Goal: Transaction & Acquisition: Purchase product/service

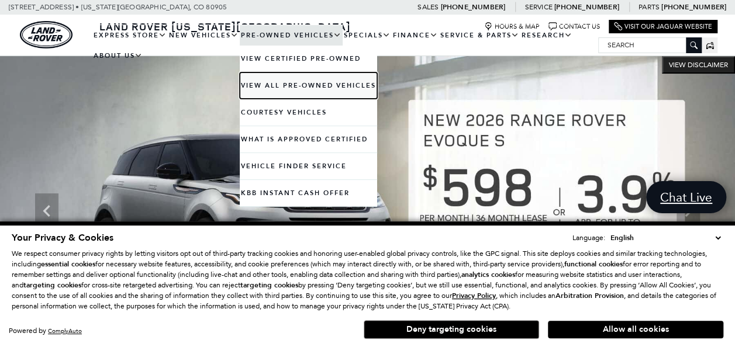
click at [274, 84] on link "View All Pre-Owned Vehicles" at bounding box center [308, 85] width 137 height 26
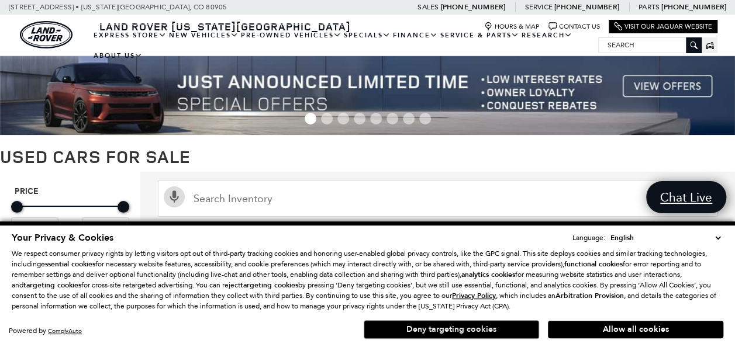
click at [439, 330] on button "Deny targeting cookies" at bounding box center [450, 329] width 175 height 19
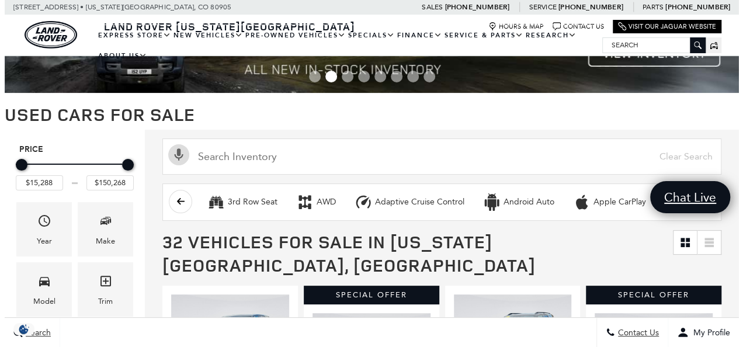
scroll to position [58, 0]
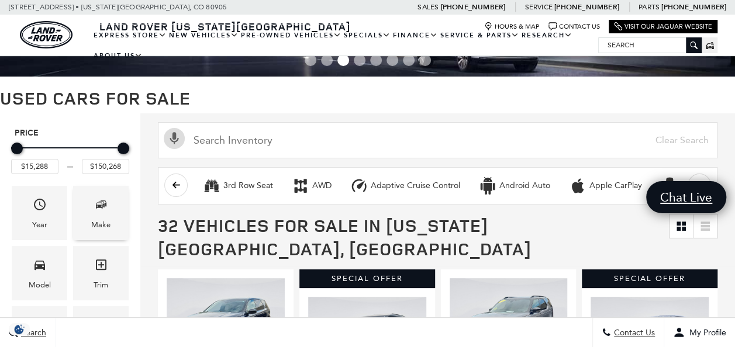
click at [102, 213] on span "Make" at bounding box center [101, 207] width 14 height 24
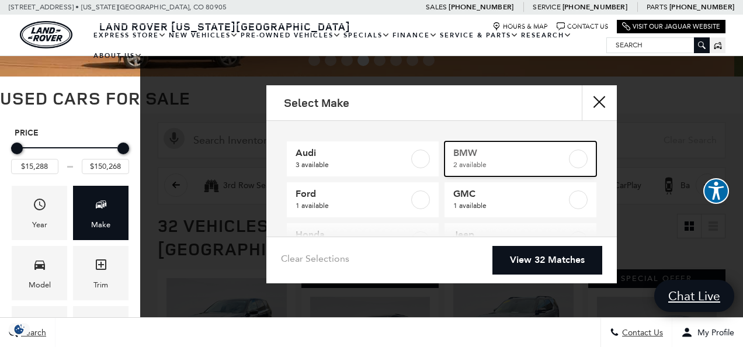
click at [569, 155] on label at bounding box center [578, 159] width 19 height 19
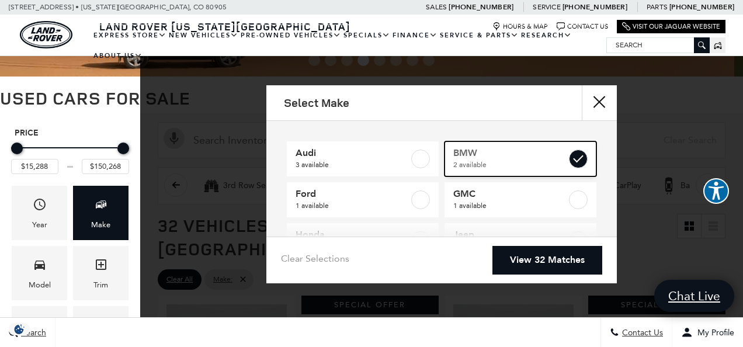
type input "$21,689"
type input "$47,768"
checkbox input "true"
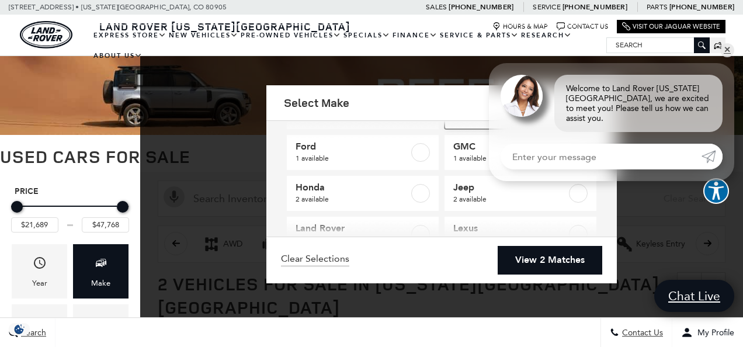
scroll to position [58, 0]
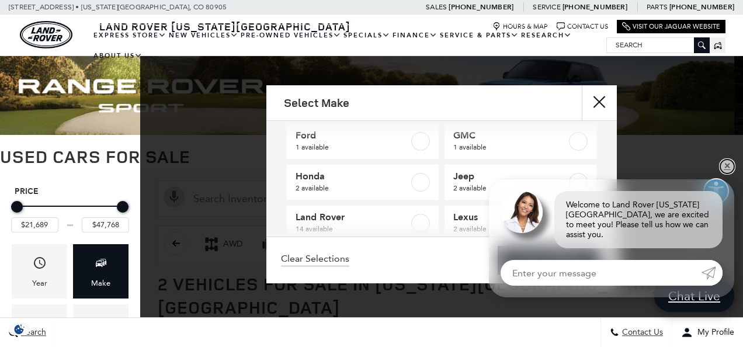
click at [728, 174] on link "✕" at bounding box center [728, 167] width 14 height 14
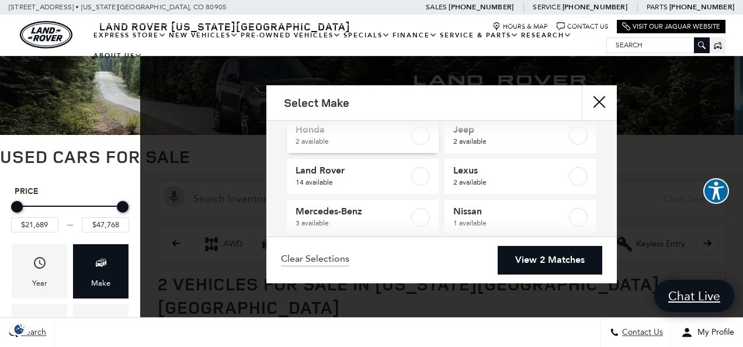
scroll to position [117, 0]
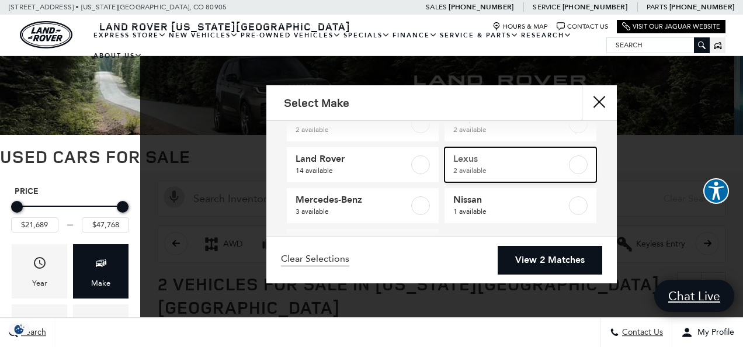
click at [576, 162] on label at bounding box center [578, 164] width 19 height 19
type input "$61,579"
checkbox input "true"
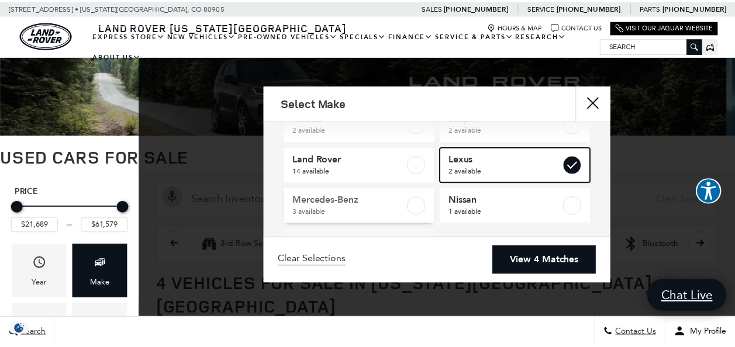
scroll to position [164, 0]
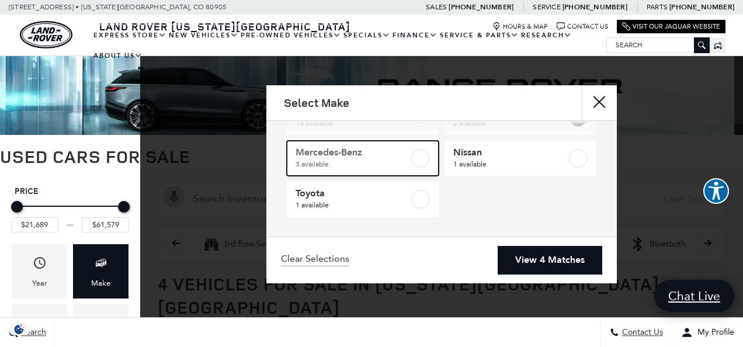
click at [411, 159] on label at bounding box center [420, 158] width 19 height 19
type input "$68,684"
checkbox input "true"
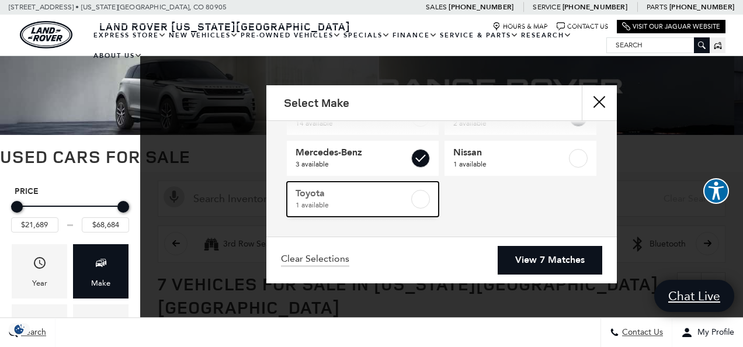
click at [411, 196] on label at bounding box center [420, 199] width 19 height 19
checkbox input "true"
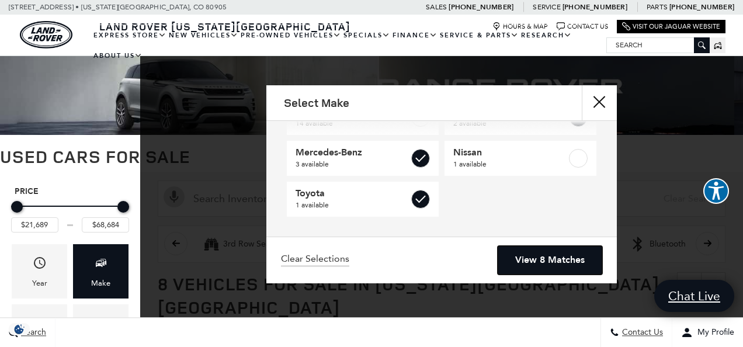
click at [530, 257] on link "View 8 Matches" at bounding box center [550, 260] width 105 height 29
